Goal: Transaction & Acquisition: Purchase product/service

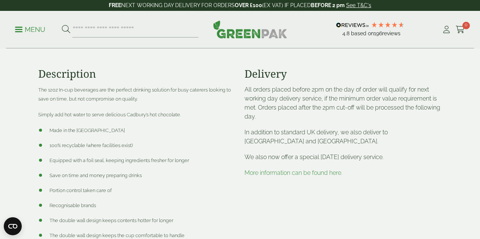
scroll to position [226, 0]
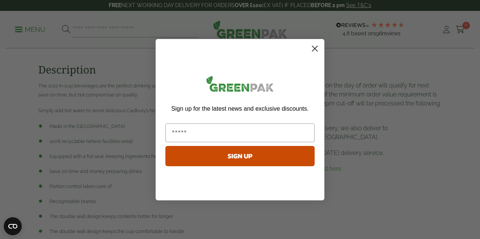
click at [317, 47] on circle "Close dialog" at bounding box center [315, 48] width 12 height 12
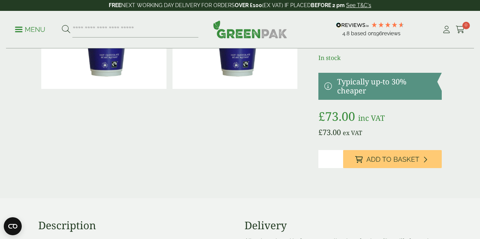
scroll to position [72, 0]
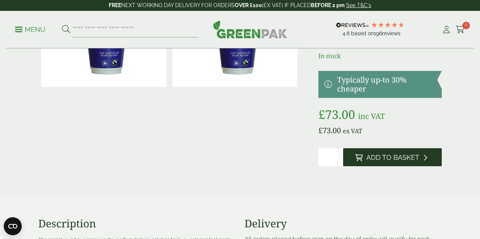
click at [373, 159] on span "Add to Basket" at bounding box center [393, 157] width 53 height 8
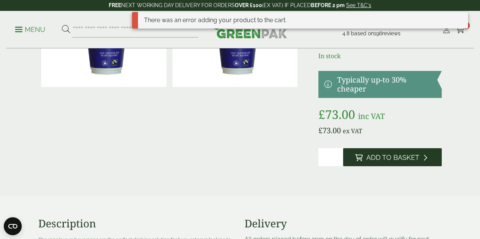
click at [385, 156] on span "Add to Basket" at bounding box center [393, 157] width 53 height 8
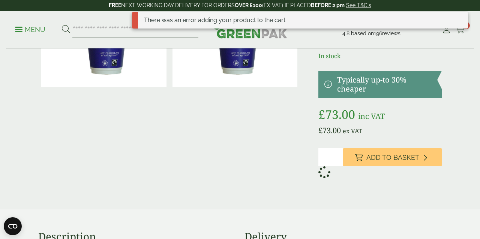
scroll to position [70, 0]
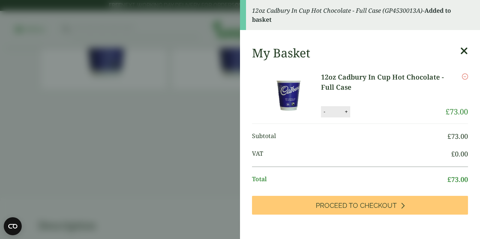
click at [463, 47] on icon at bounding box center [464, 51] width 8 height 11
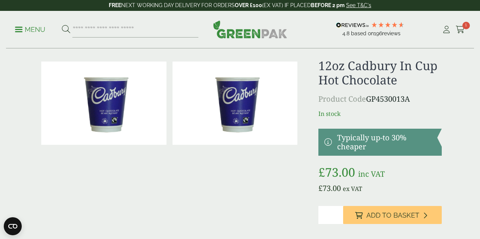
scroll to position [0, 0]
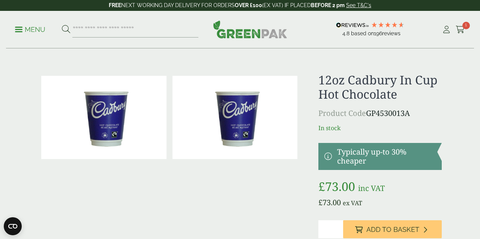
click at [34, 28] on p "Menu" at bounding box center [30, 29] width 30 height 9
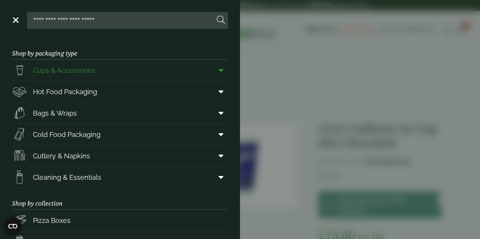
click at [221, 69] on icon at bounding box center [221, 70] width 5 height 8
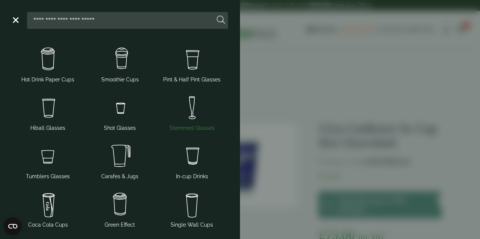
scroll to position [45, 0]
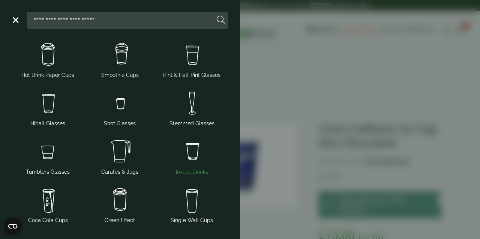
click at [197, 151] on img at bounding box center [192, 152] width 66 height 30
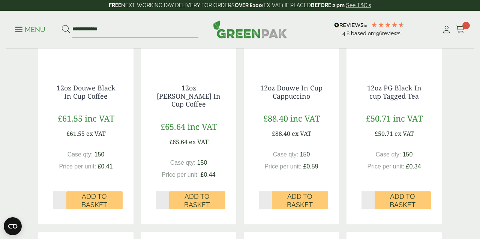
scroll to position [246, 0]
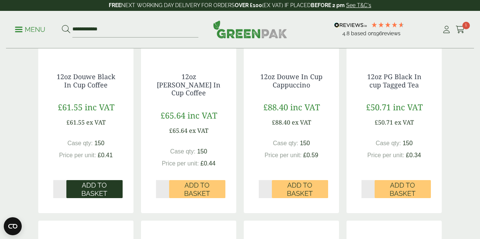
click at [101, 181] on span "Add to Basket" at bounding box center [95, 189] width 46 height 16
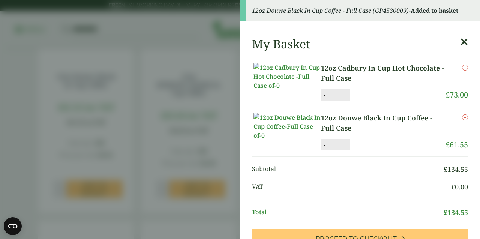
click at [465, 41] on icon at bounding box center [464, 42] width 8 height 11
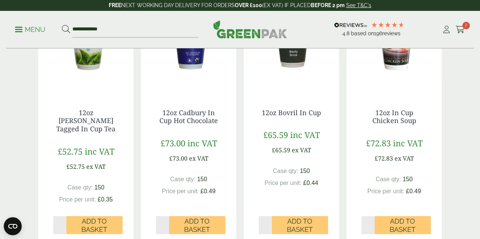
scroll to position [473, 0]
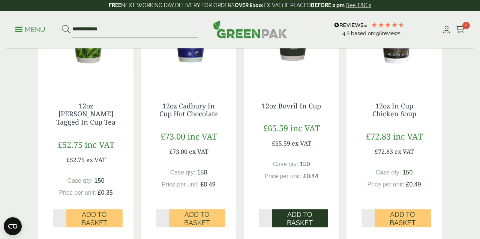
click at [311, 210] on span "Add to Basket" at bounding box center [300, 218] width 46 height 16
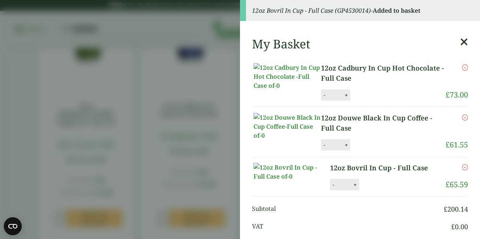
click at [466, 42] on icon at bounding box center [464, 42] width 8 height 11
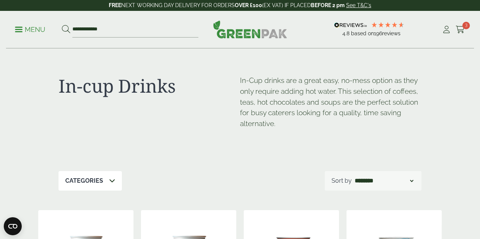
scroll to position [0, 0]
click at [101, 27] on input "**********" at bounding box center [135, 30] width 126 height 16
